Goal: Information Seeking & Learning: Check status

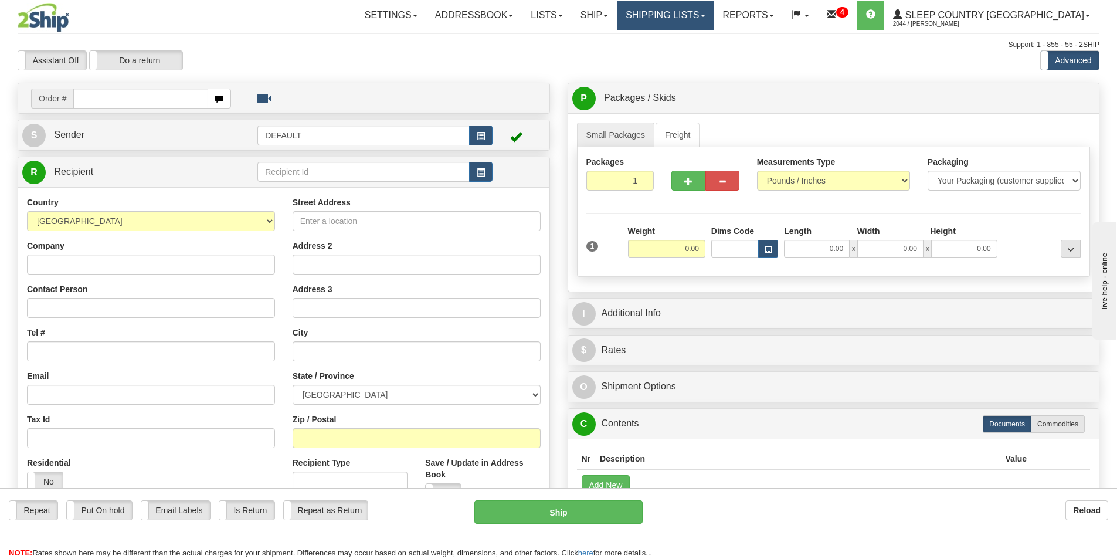
click at [714, 13] on link "Shipping lists" at bounding box center [665, 15] width 97 height 29
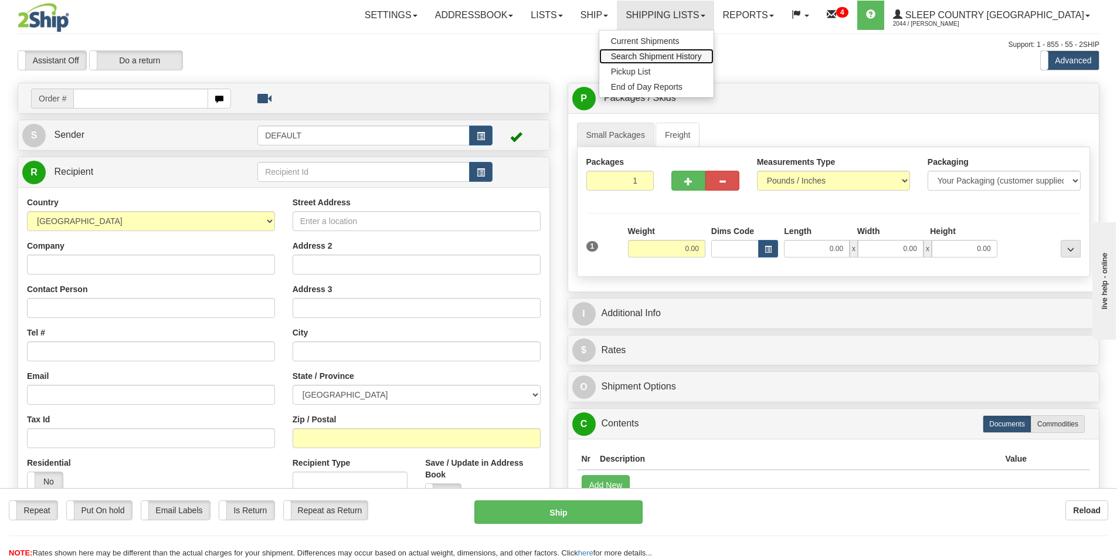
click at [702, 52] on span "Search Shipment History" at bounding box center [656, 56] width 91 height 9
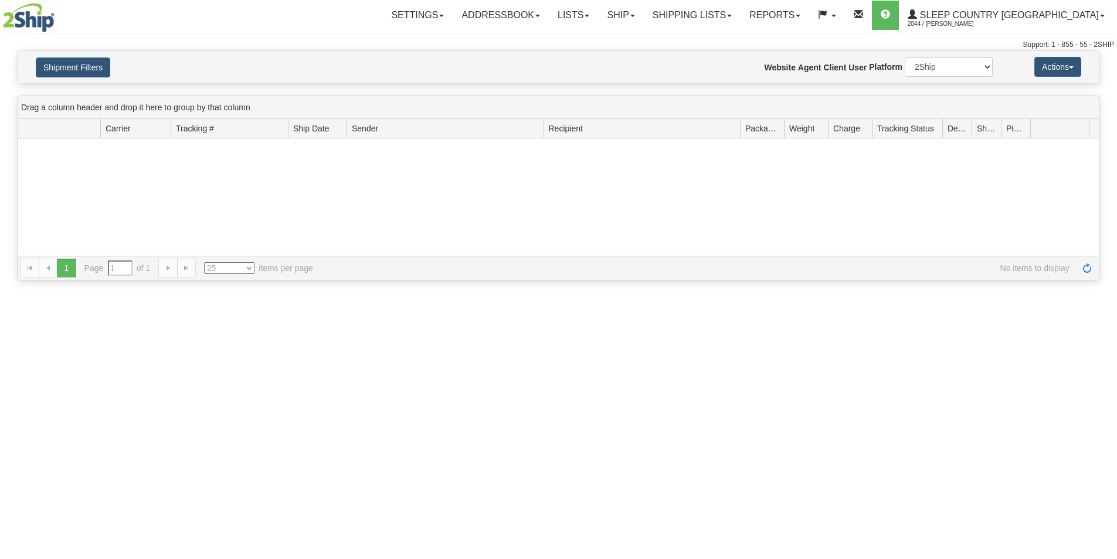
type input "From [DATE] To [DATE]"
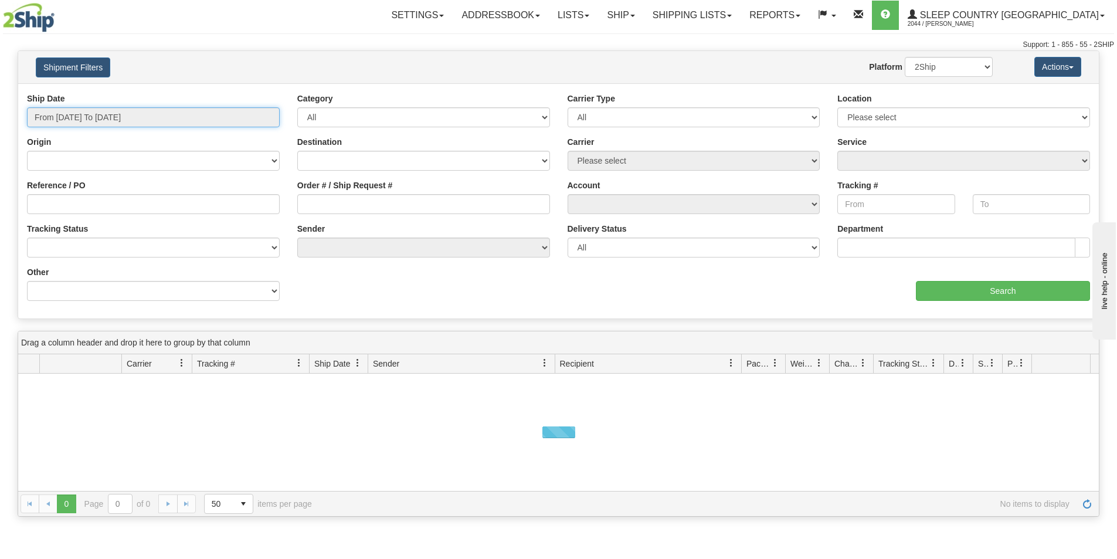
drag, startPoint x: 64, startPoint y: 117, endPoint x: 74, endPoint y: 140, distance: 25.2
click at [65, 117] on input "From 08/14/2025 To 08/15/2025" at bounding box center [153, 117] width 253 height 20
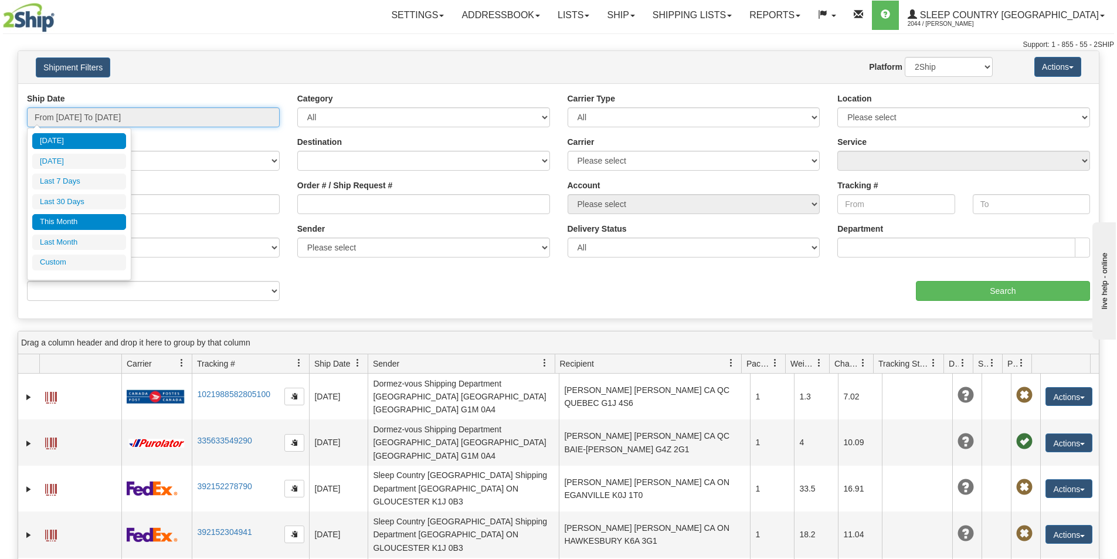
type input "08/01/2025"
type input "08/31/2025"
type input "[DATE]"
type input "07/01/2025"
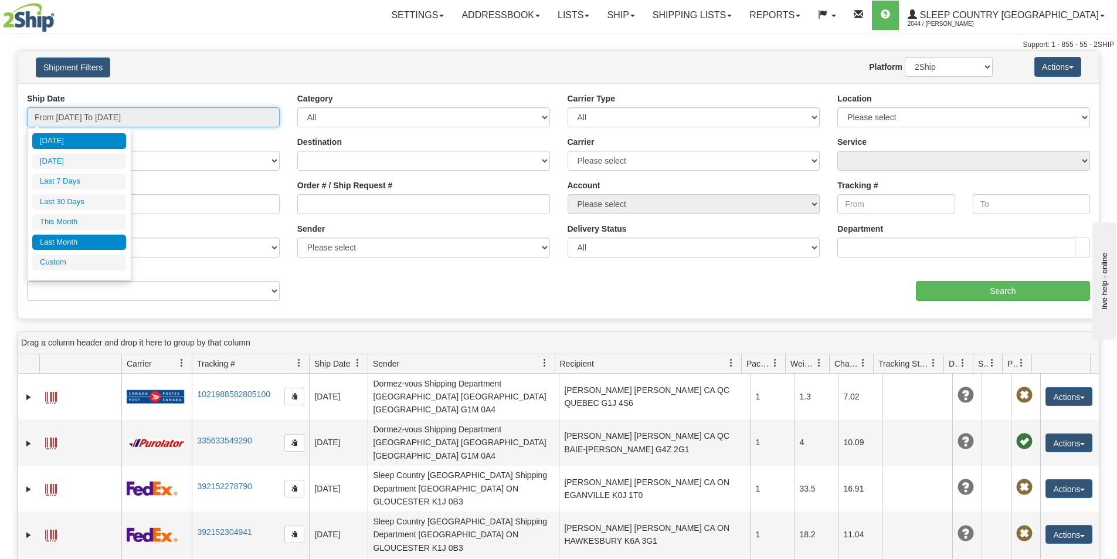
type input "07/31/2025"
type input "[DATE]"
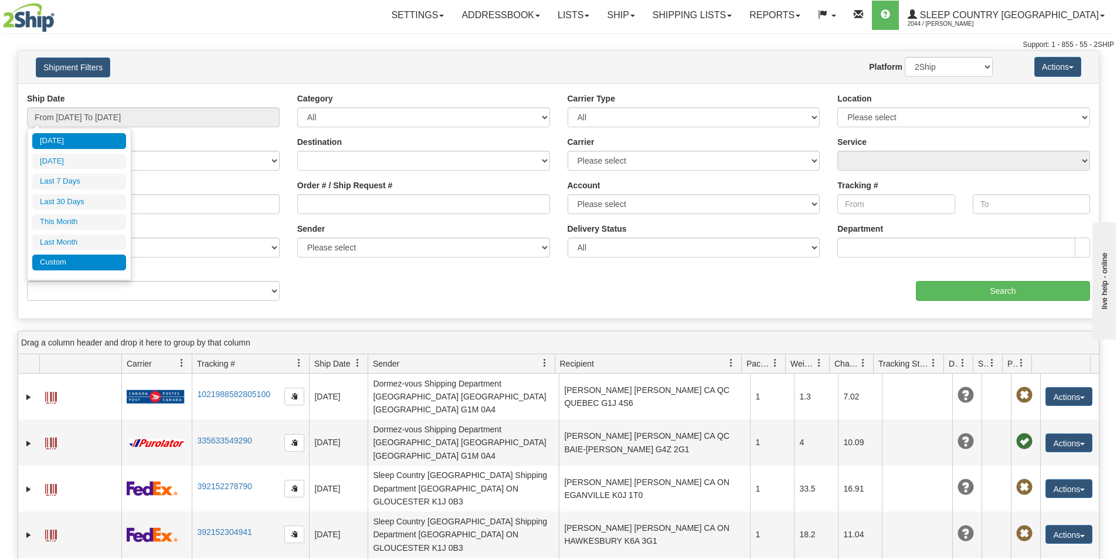
click at [49, 263] on li "Custom" at bounding box center [79, 263] width 94 height 16
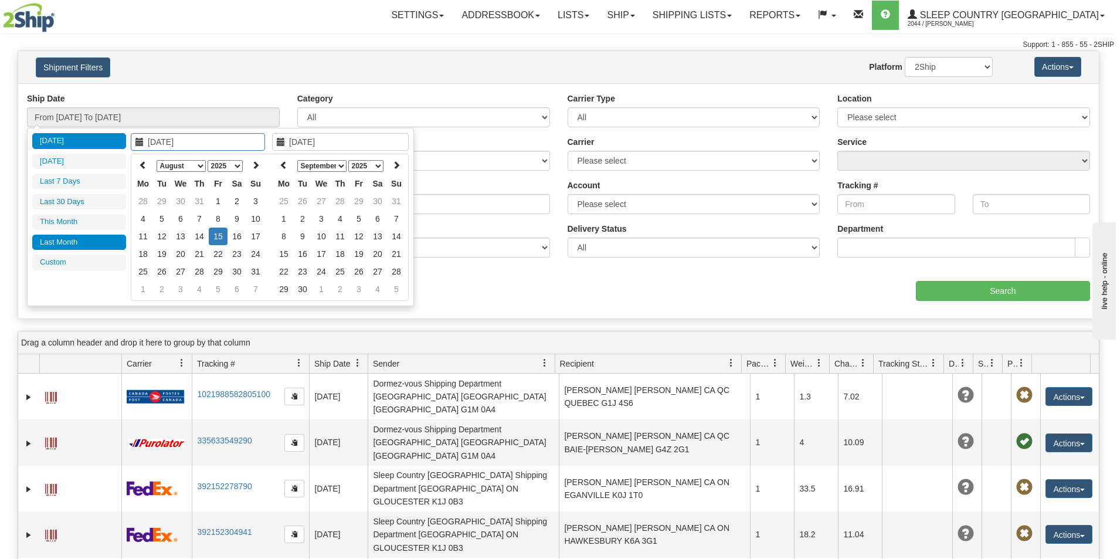
type input "07/01/2025"
type input "07/31/2025"
type input "[DATE]"
type input "08/01/2025"
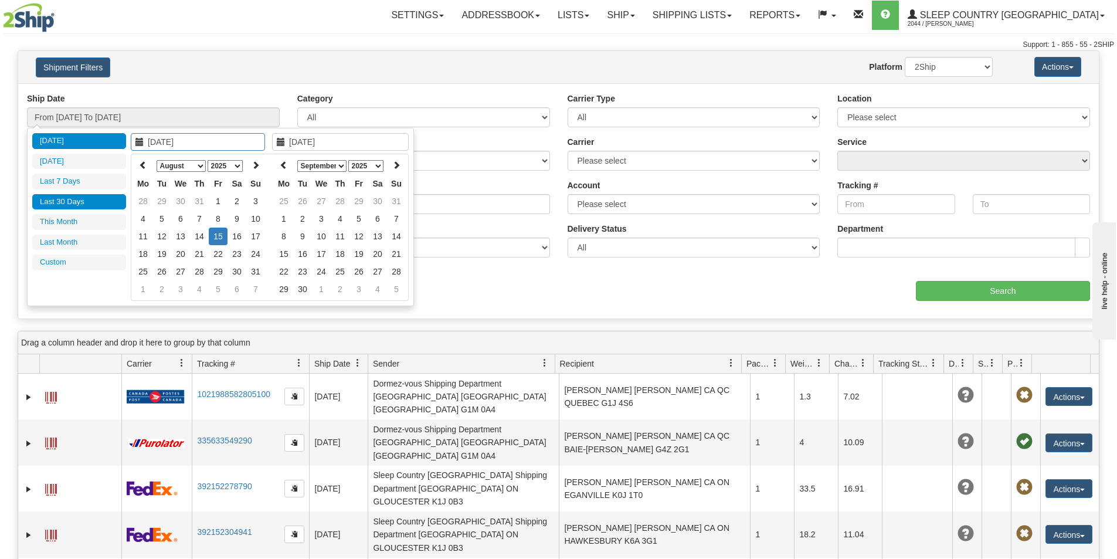
type input "08/31/2025"
type input "07/17/2025"
type input "[DATE]"
click at [166, 163] on select "January February March April May June July August September October November De…" at bounding box center [181, 166] width 49 height 12
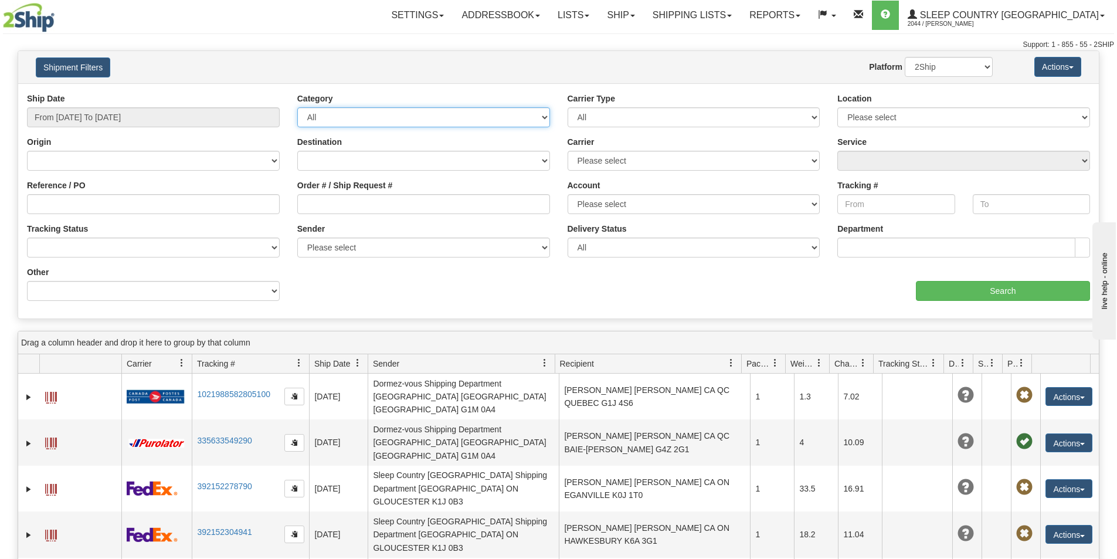
drag, startPoint x: 473, startPoint y: 110, endPoint x: 412, endPoint y: 123, distance: 62.2
click at [473, 110] on select "All Inbound Outbound" at bounding box center [423, 117] width 253 height 20
click at [70, 116] on input "From [DATE] To [DATE]" at bounding box center [153, 117] width 253 height 20
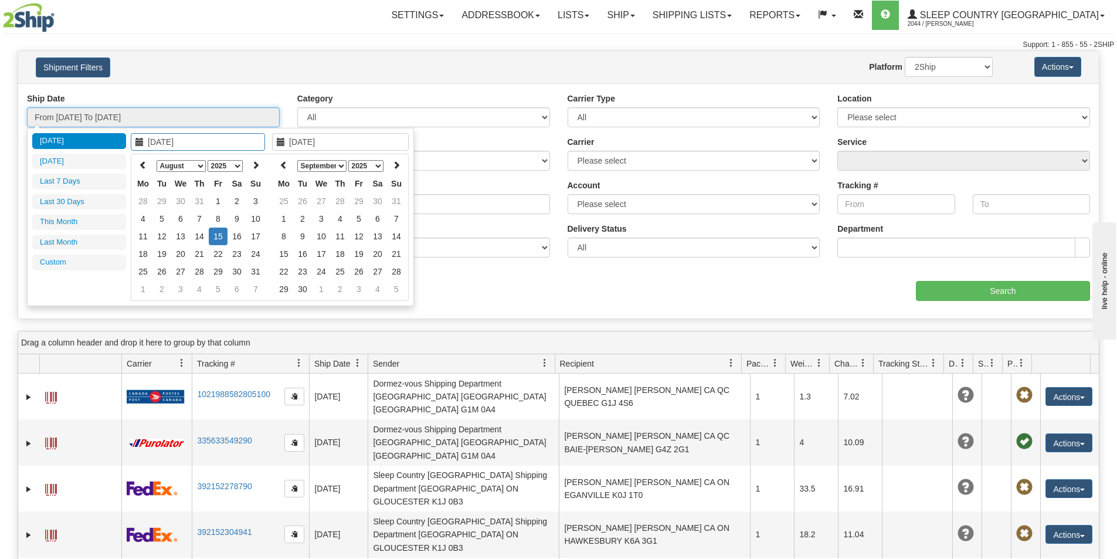
type input "08/14/2025"
type input "[DATE]"
type input "08/01/2025"
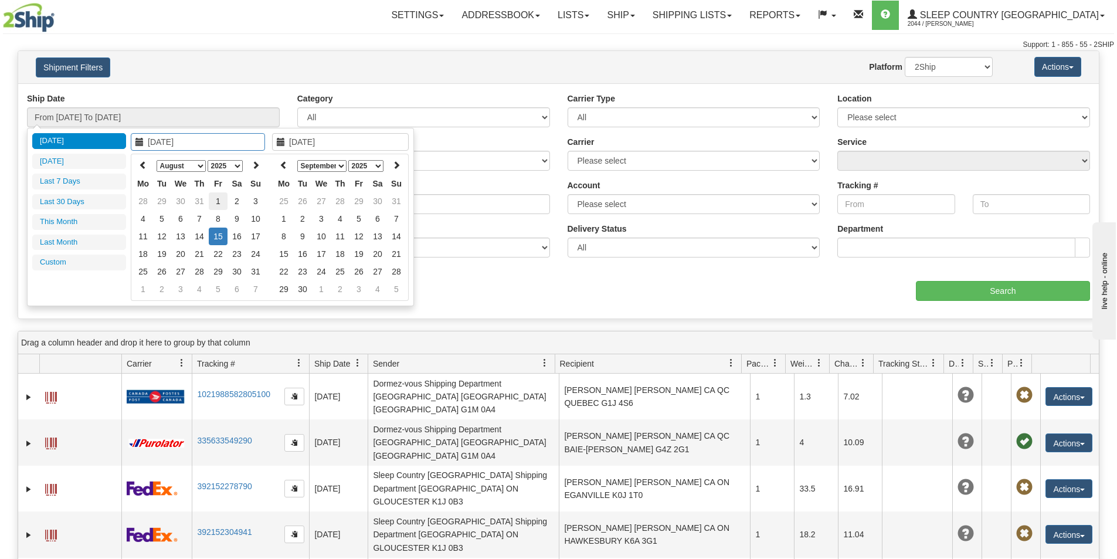
click at [220, 202] on td "1" at bounding box center [218, 201] width 19 height 18
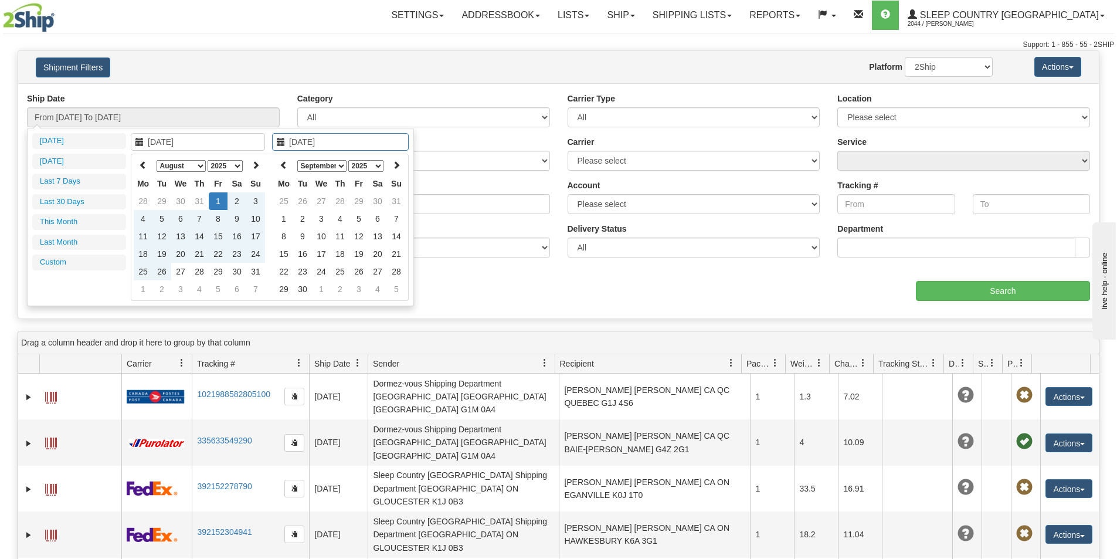
click at [341, 165] on select "January February March April May June July August September October November De…" at bounding box center [321, 166] width 49 height 12
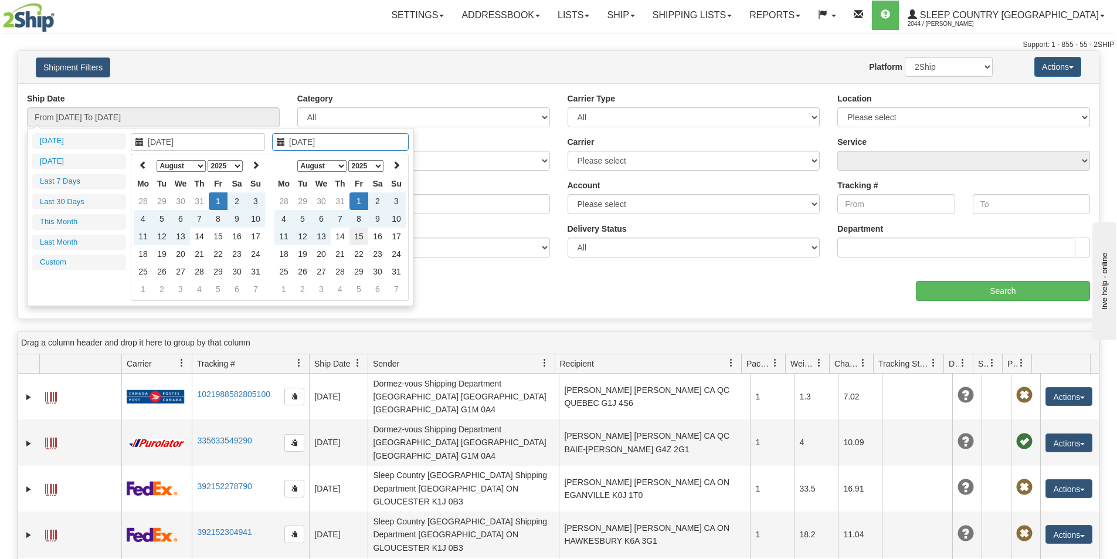
type input "[DATE]"
click at [357, 234] on td "15" at bounding box center [359, 237] width 19 height 18
type input "From 08/01/2025 To 08/15/2025"
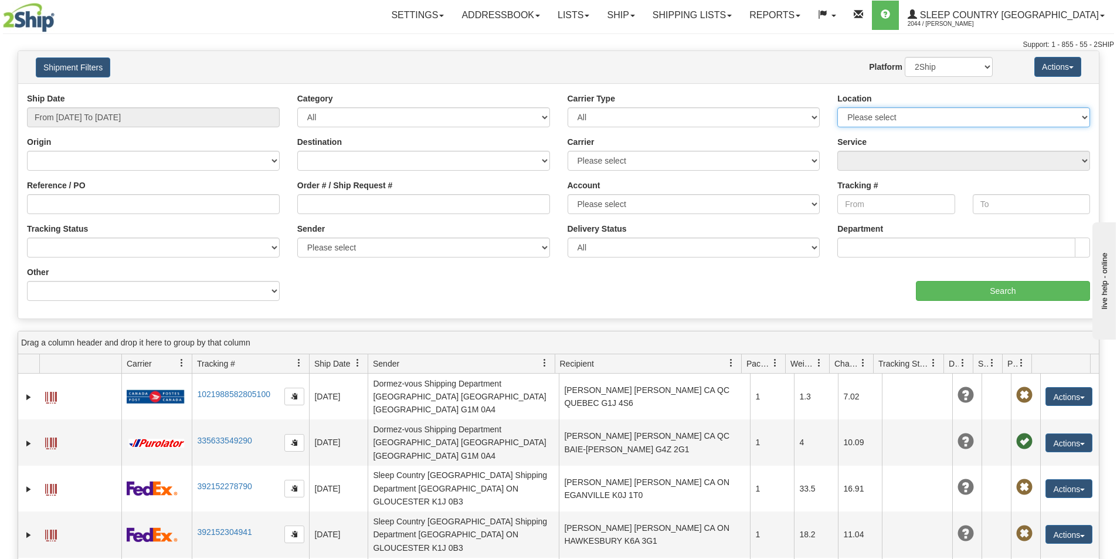
click at [911, 118] on select "Please select Old Toronto DC 921 922 93 94 97 390 915 916 98 902 95 96 90 91 92…" at bounding box center [964, 117] width 253 height 20
select select "3937"
click at [838, 107] on select "Please select Old Toronto DC 921 922 93 94 97 390 915 916 98 902 95 96 90 91 92…" at bounding box center [964, 117] width 253 height 20
click at [1007, 289] on input "Search" at bounding box center [1003, 291] width 174 height 20
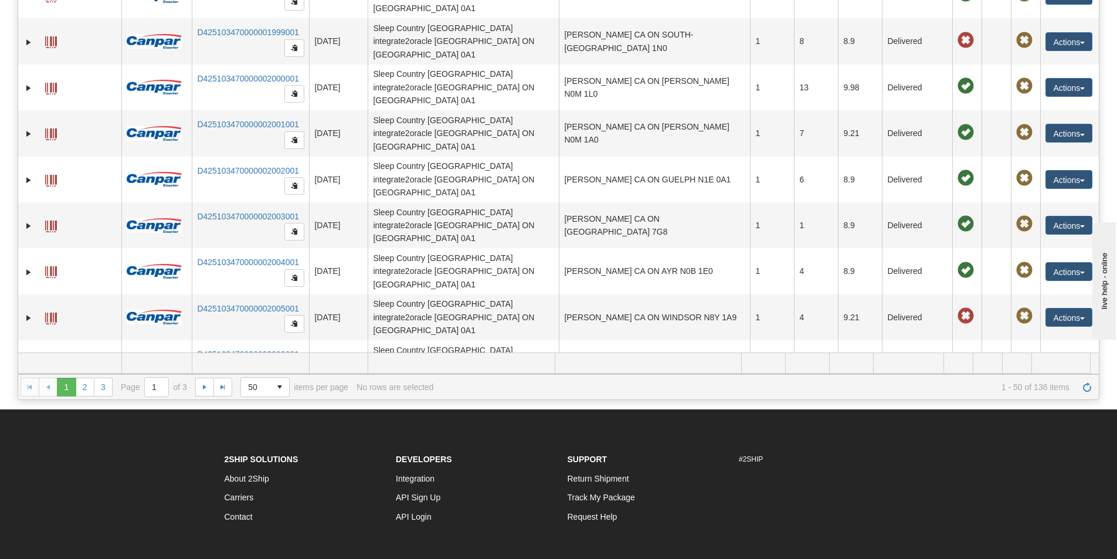
scroll to position [176, 0]
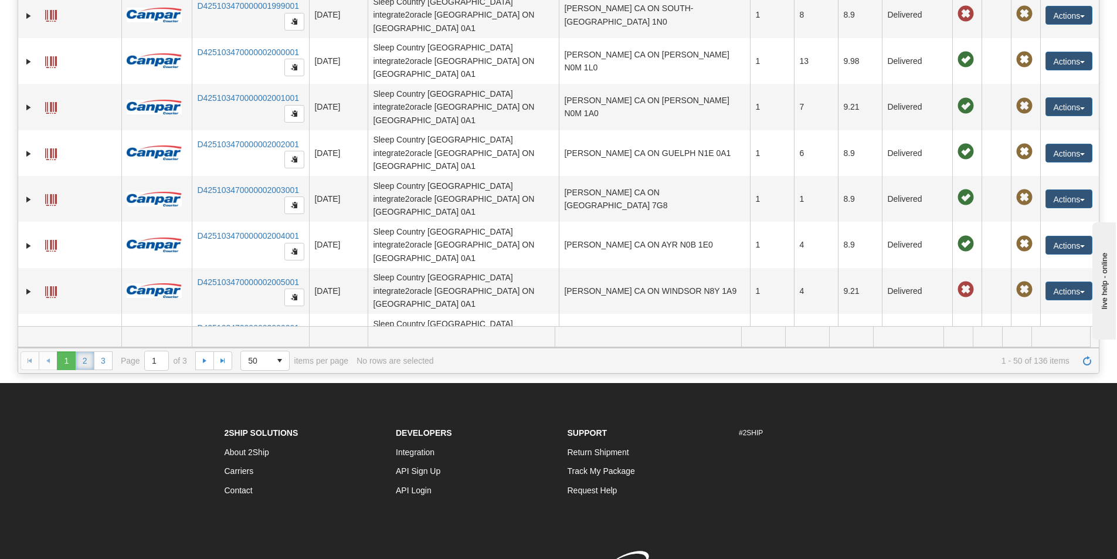
click at [84, 359] on link "2" at bounding box center [85, 360] width 19 height 19
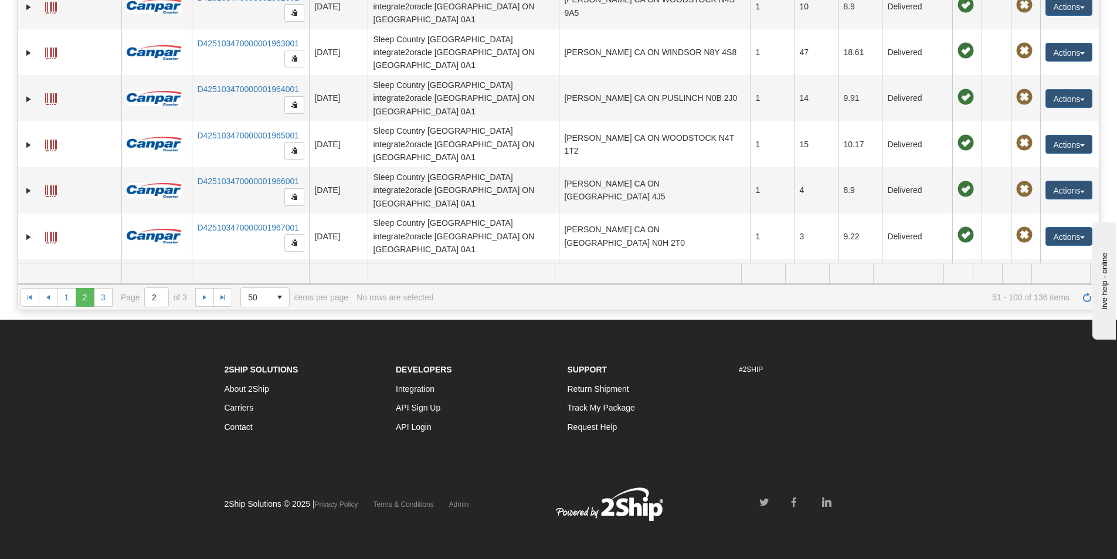
scroll to position [1308, 0]
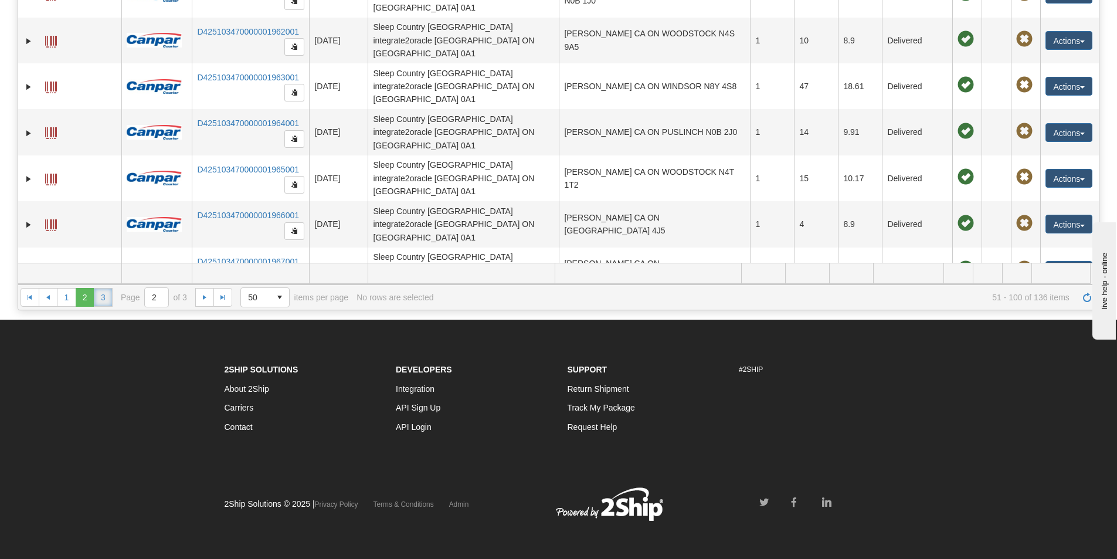
click at [101, 296] on link "3" at bounding box center [103, 297] width 19 height 19
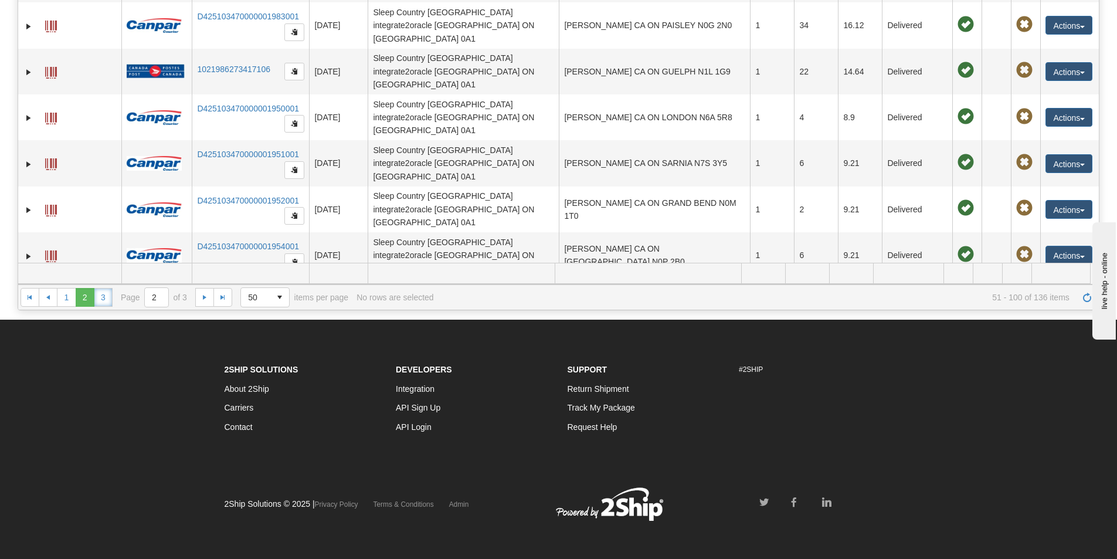
scroll to position [721, 0]
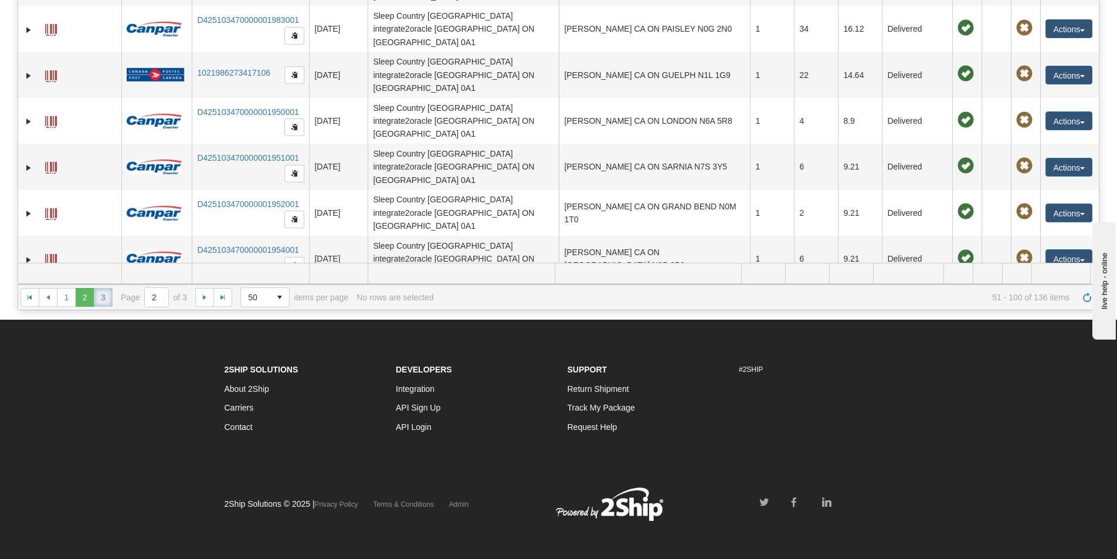
click at [100, 296] on link "3" at bounding box center [103, 297] width 19 height 19
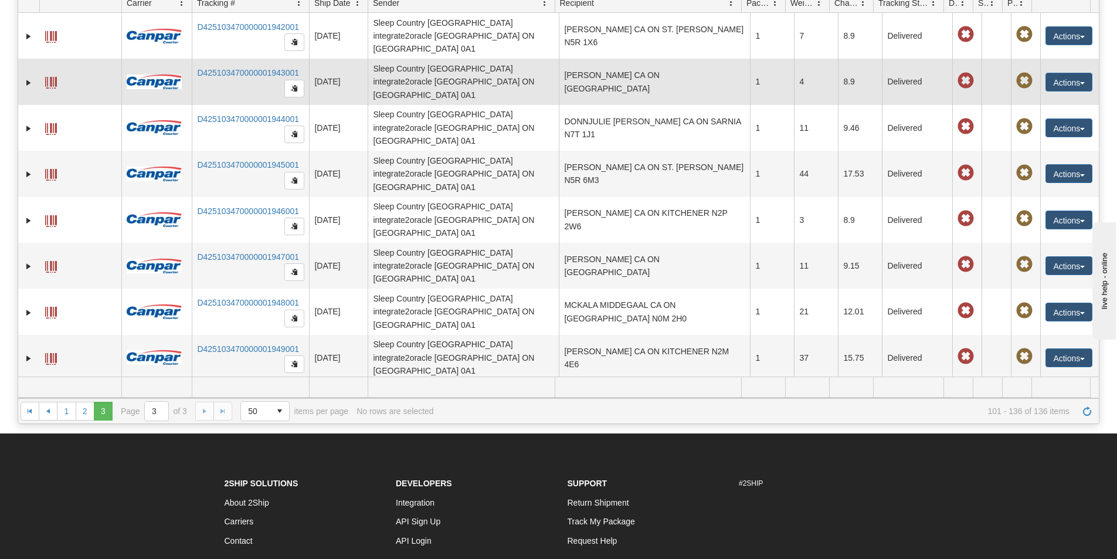
scroll to position [0, 0]
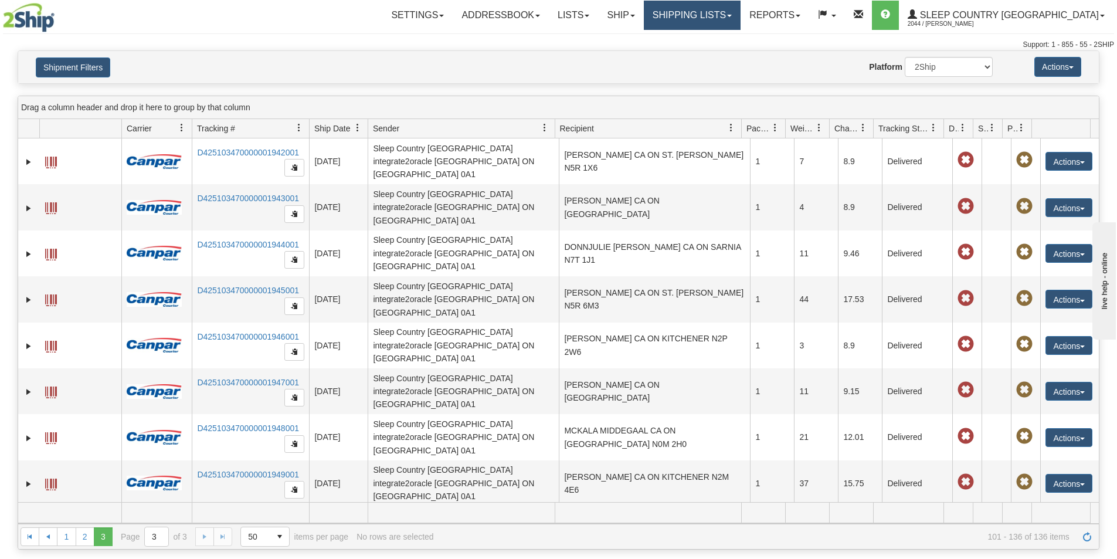
click at [733, 16] on link "Shipping lists" at bounding box center [692, 15] width 97 height 29
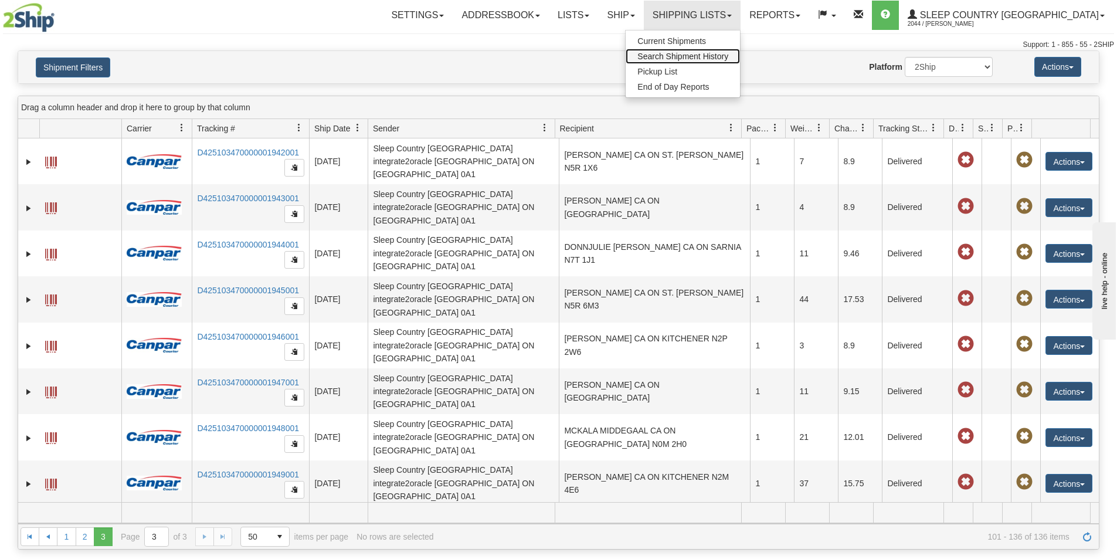
drag, startPoint x: 732, startPoint y: 57, endPoint x: 696, endPoint y: 62, distance: 36.1
click at [729, 57] on span "Search Shipment History" at bounding box center [683, 56] width 91 height 9
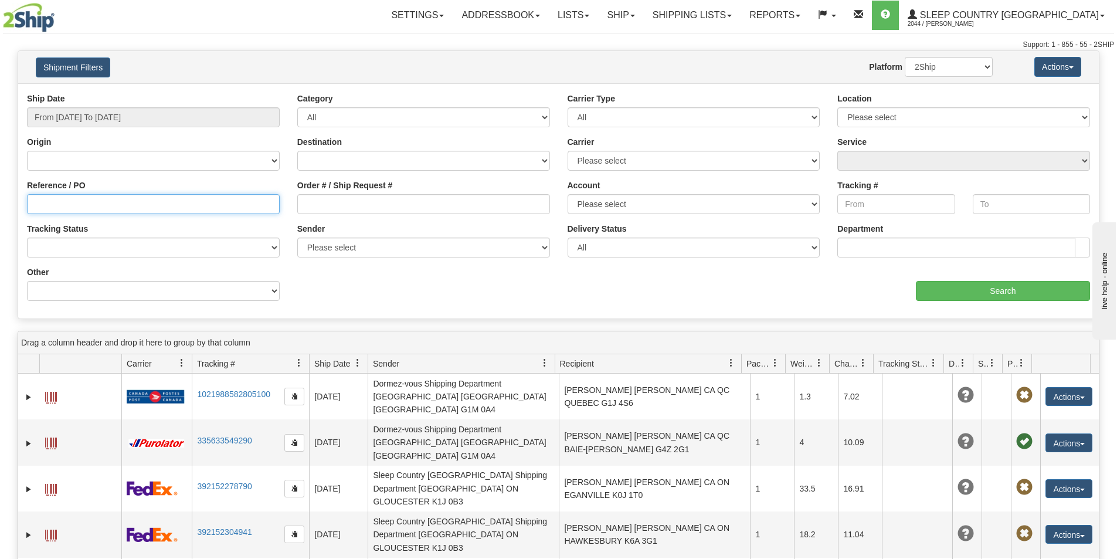
click at [83, 204] on input "Reference / PO" at bounding box center [153, 204] width 253 height 20
paste input "99568"
type input "99568"
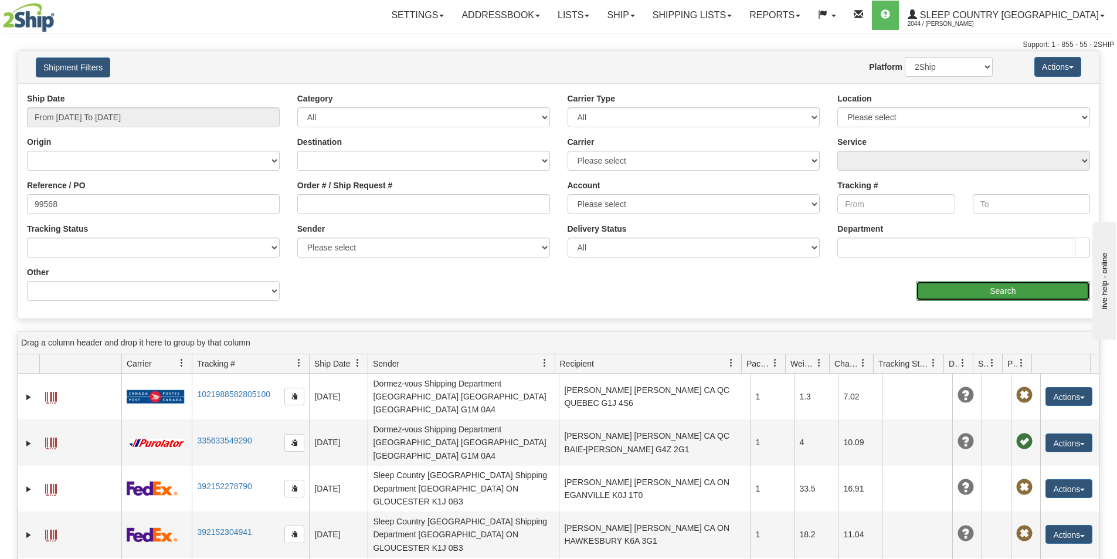
click at [1024, 290] on input "Search" at bounding box center [1003, 291] width 174 height 20
